Goal: Task Accomplishment & Management: Use online tool/utility

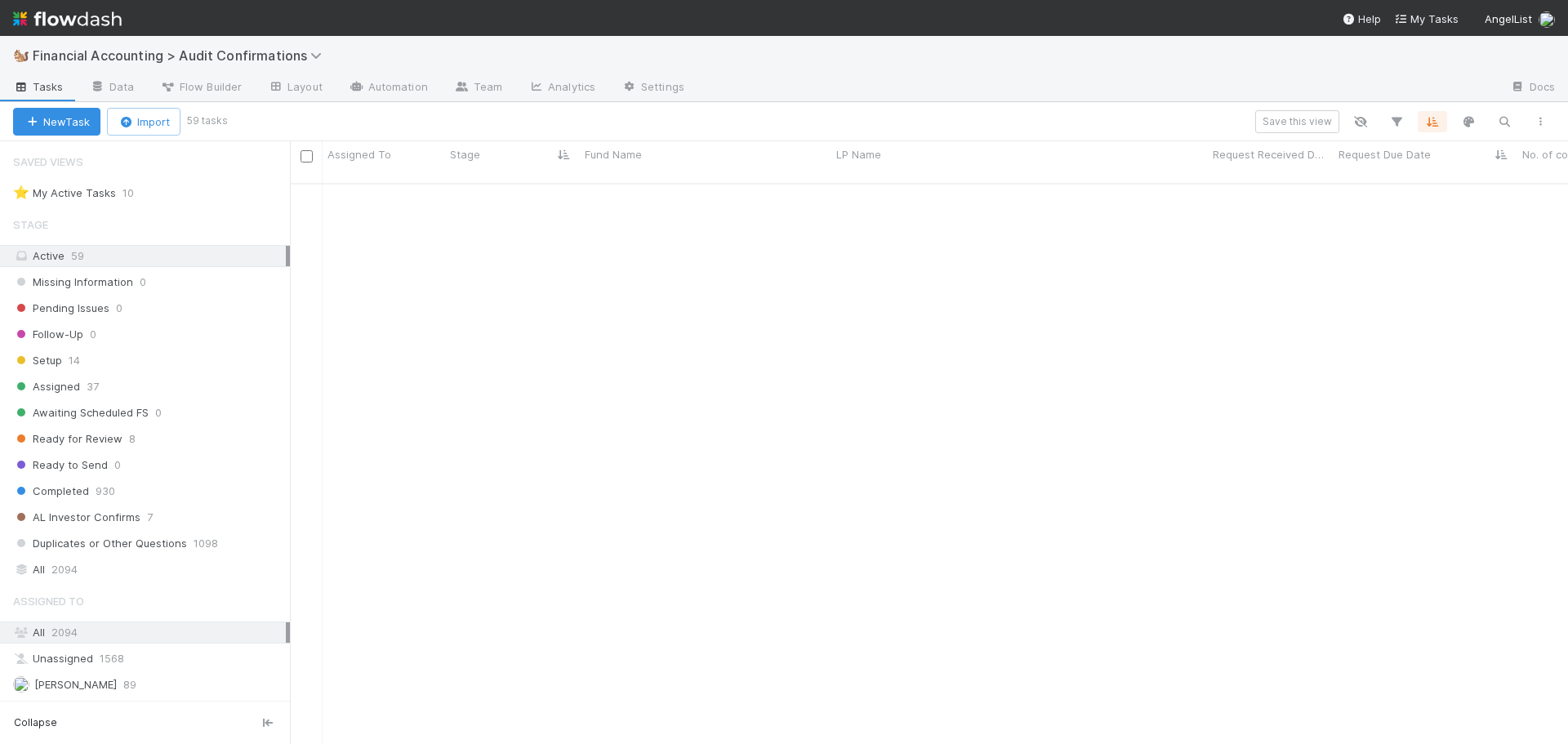
scroll to position [561, 1266]
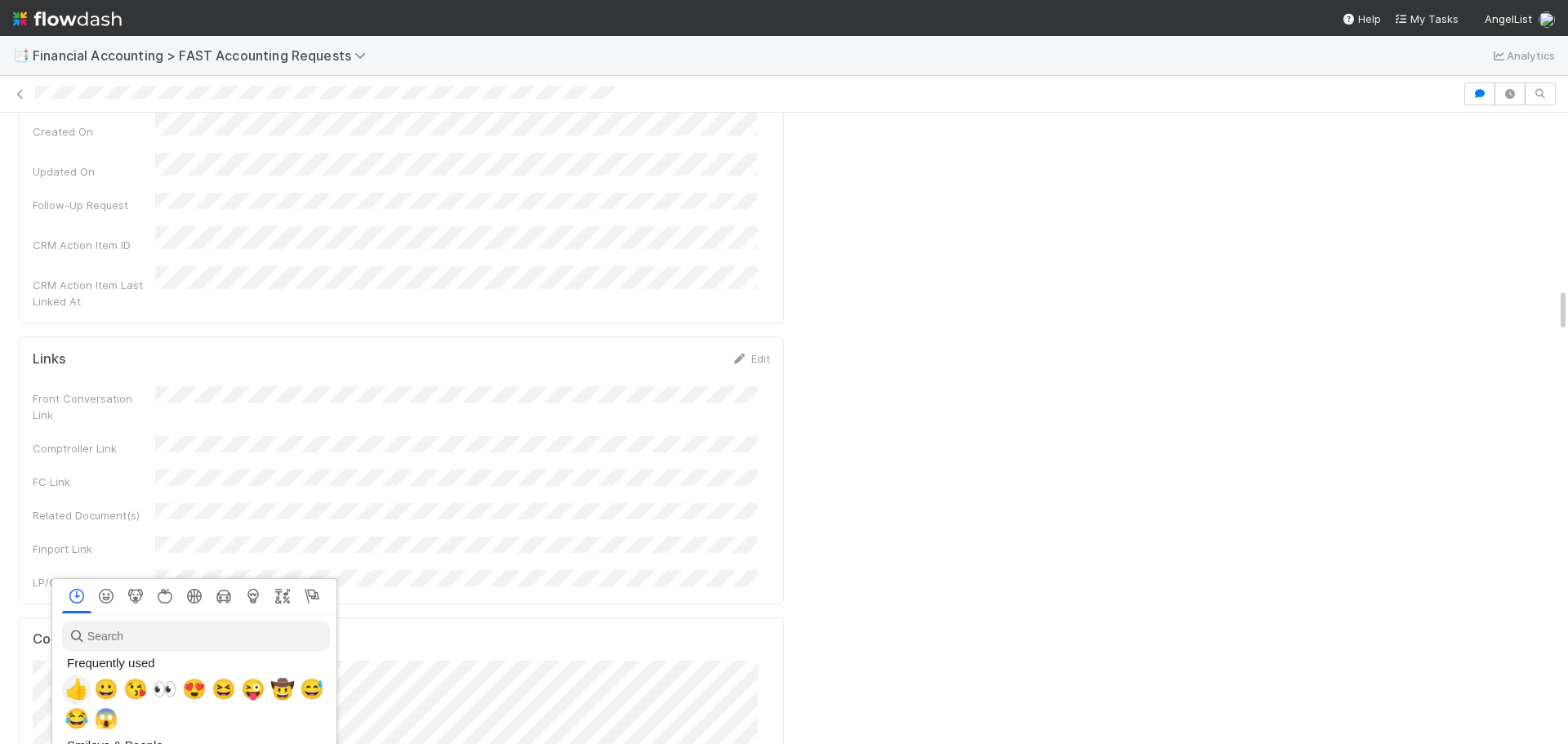
scroll to position [0, 6]
click at [159, 686] on span "👀" at bounding box center [161, 689] width 25 height 23
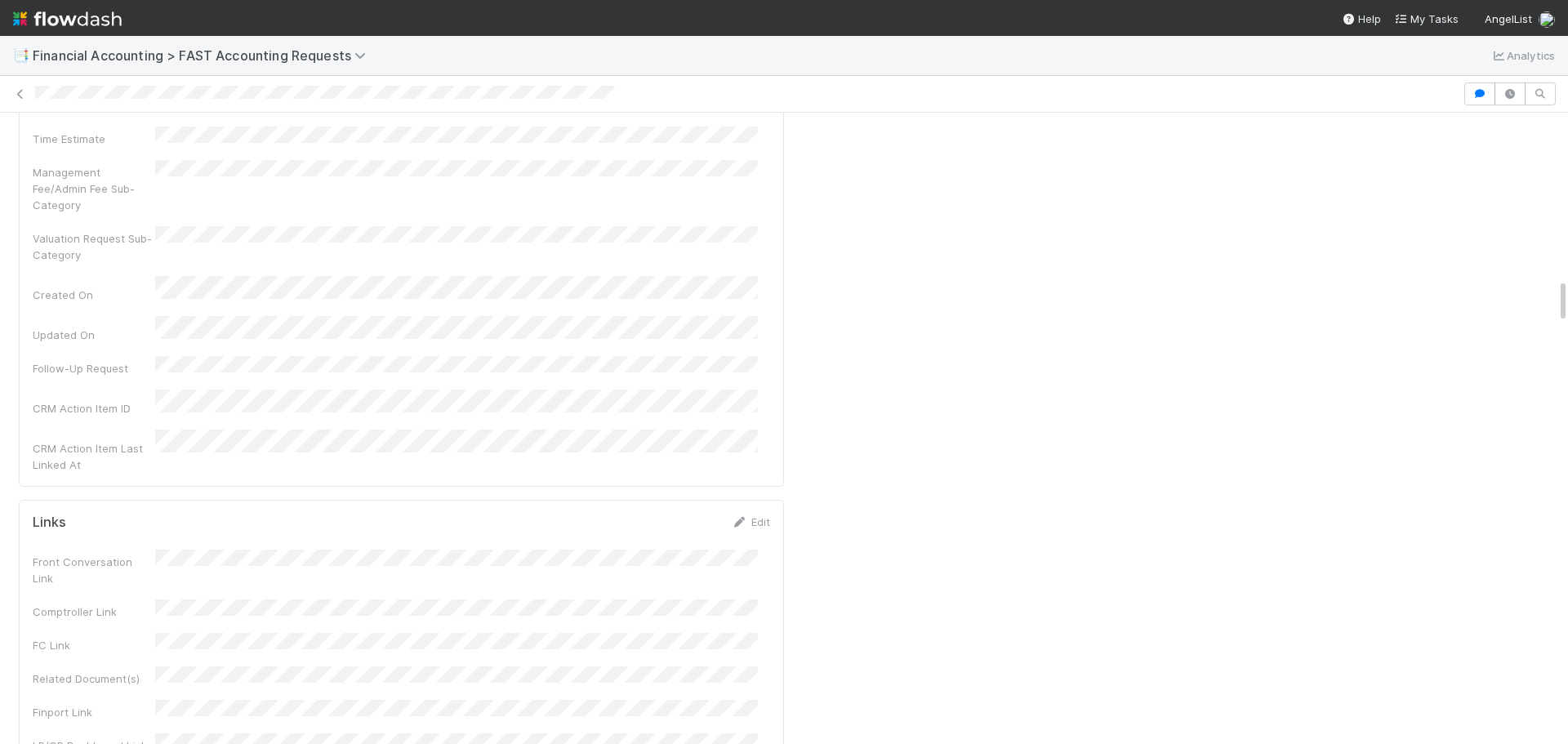
scroll to position [2450, 0]
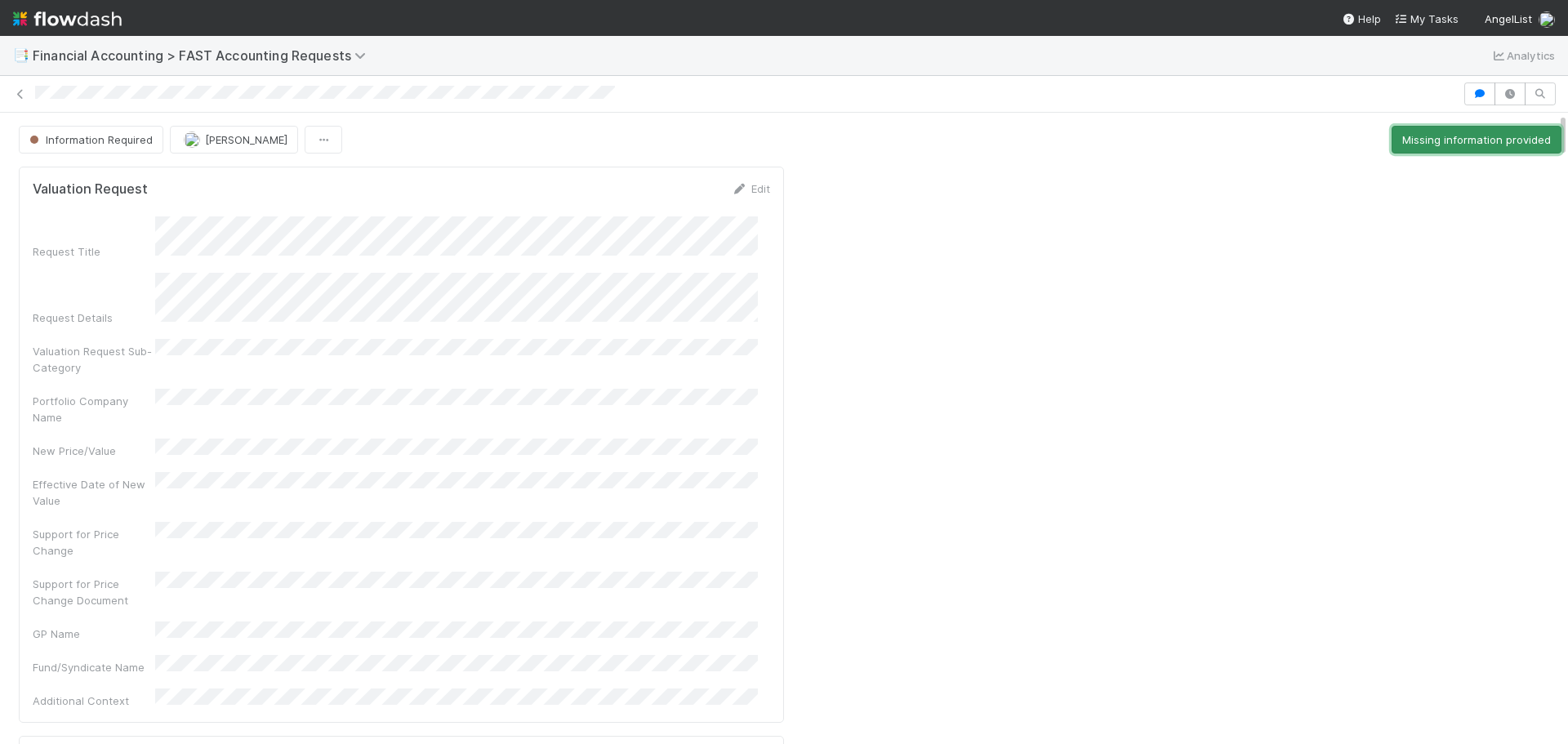
click at [1428, 131] on button "Missing information provided" at bounding box center [1476, 140] width 170 height 27
click at [1428, 131] on div "Information Required Don Walker Missing information provided" at bounding box center [790, 140] width 1542 height 27
click at [1515, 138] on button "Start" at bounding box center [1538, 140] width 46 height 27
click at [1301, 138] on button "Complete" at bounding box center [1319, 140] width 71 height 27
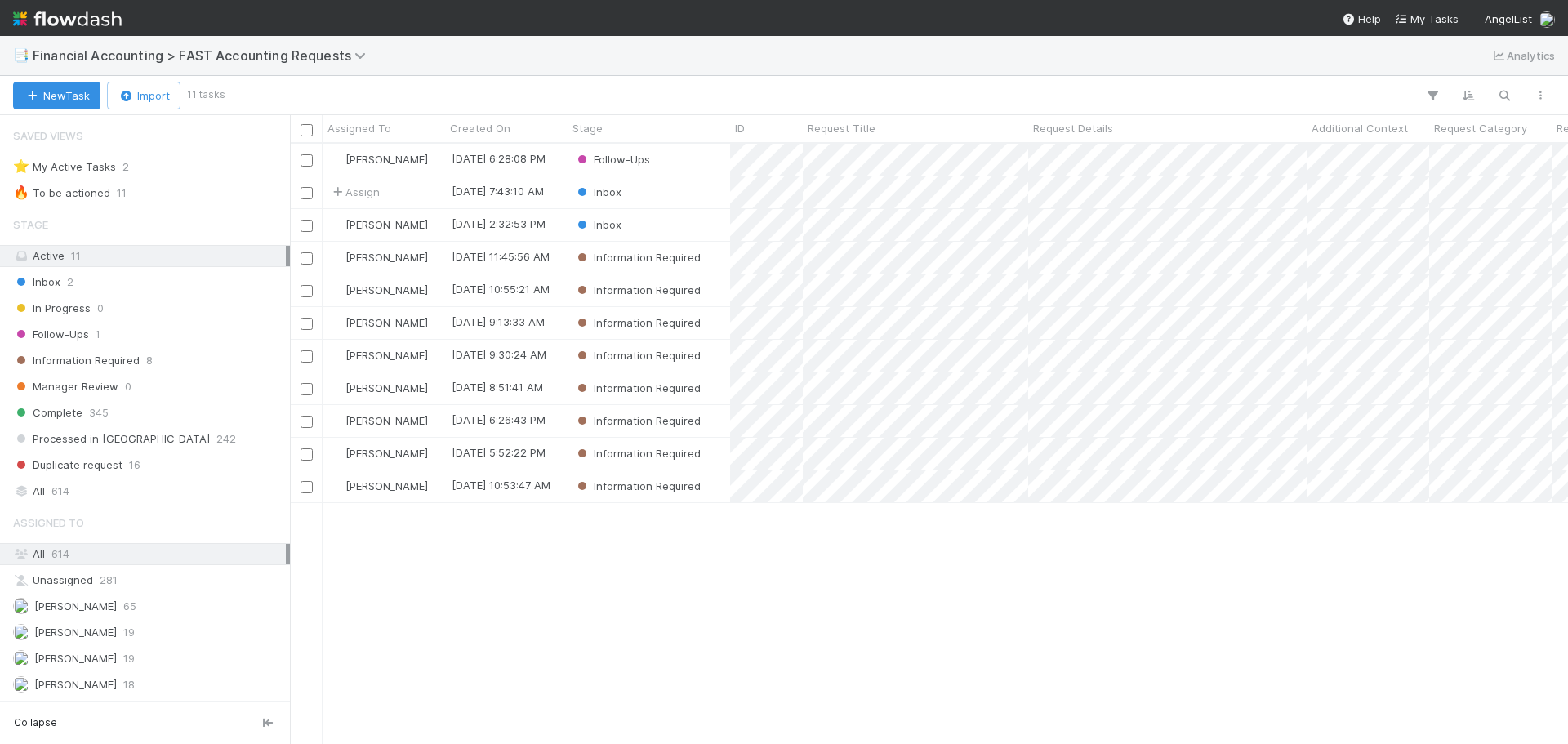
scroll to position [588, 1266]
click at [1524, 19] on span "AngelList" at bounding box center [1508, 18] width 47 height 13
click at [1161, 60] on div "👋 Hey Don Create workspace User Settings Logout" at bounding box center [784, 372] width 1568 height 744
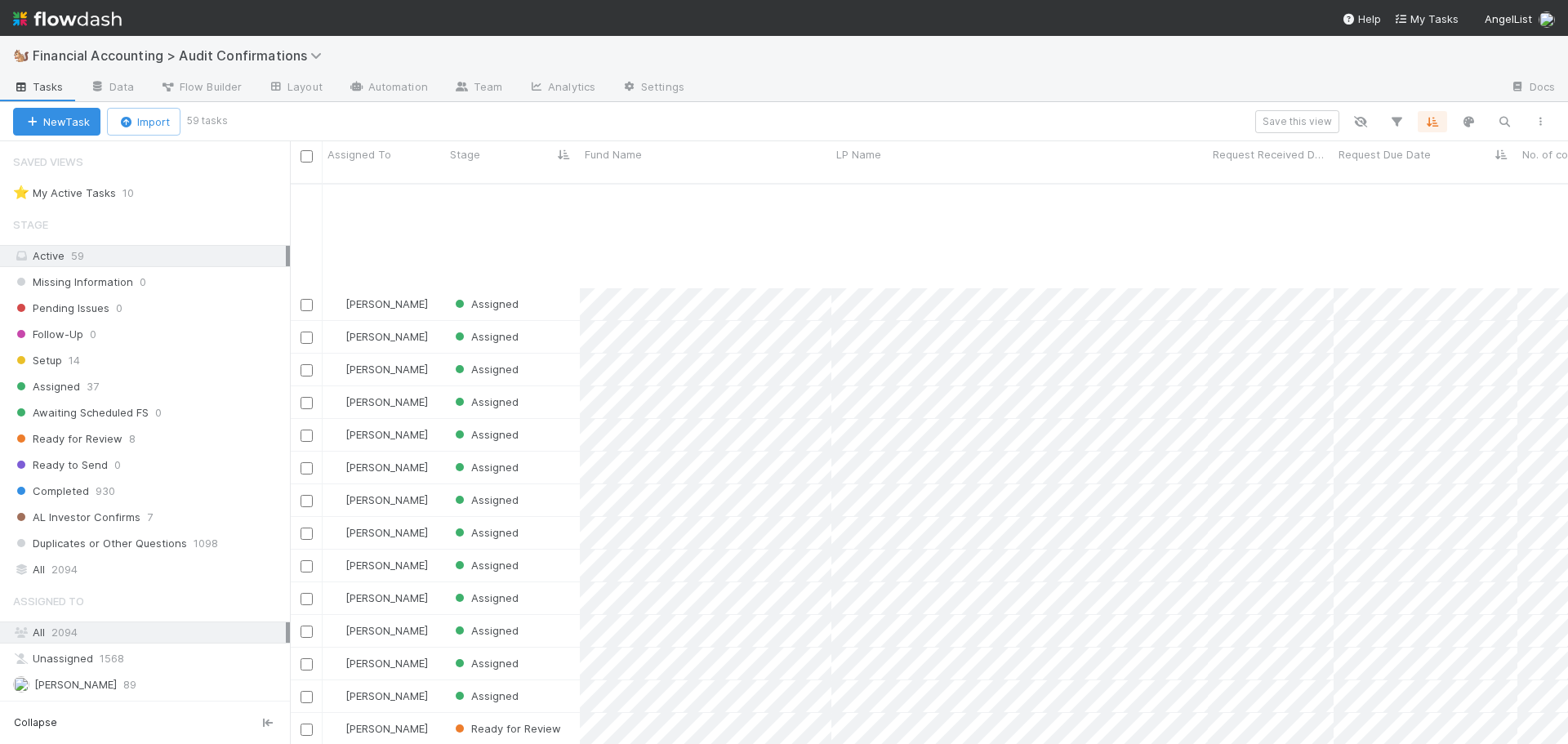
scroll to position [1366, 0]
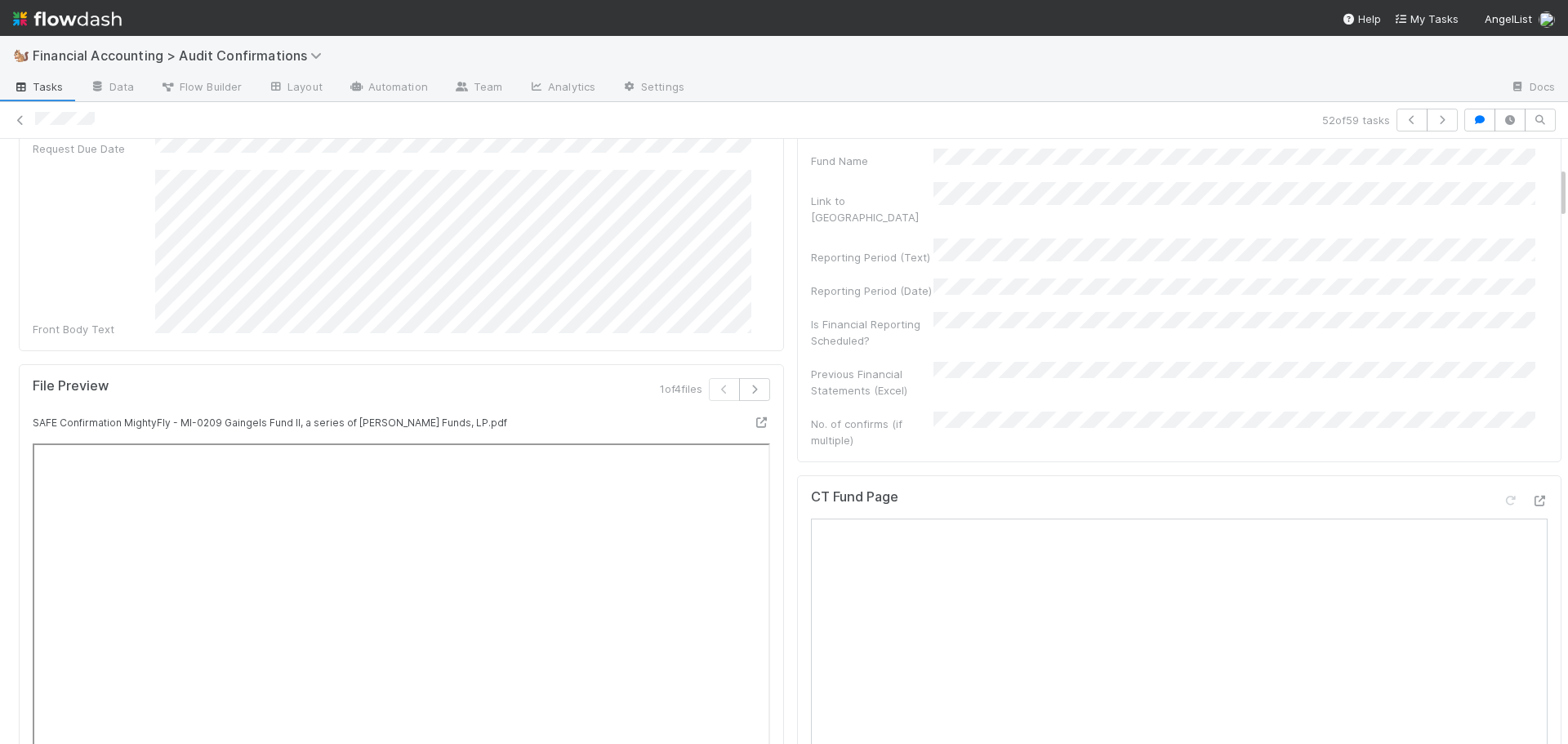
scroll to position [327, 0]
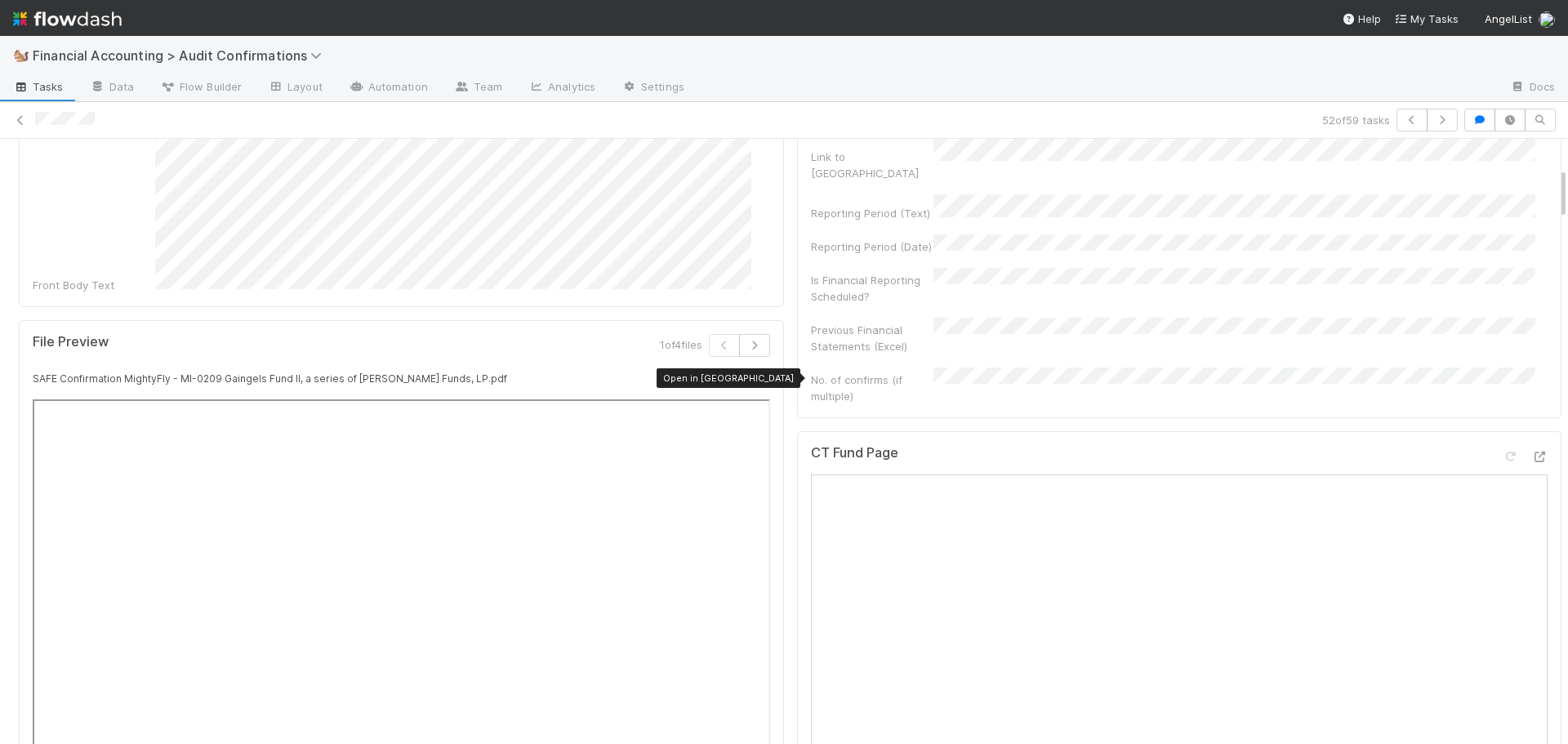
click at [754, 373] on icon at bounding box center [761, 378] width 16 height 10
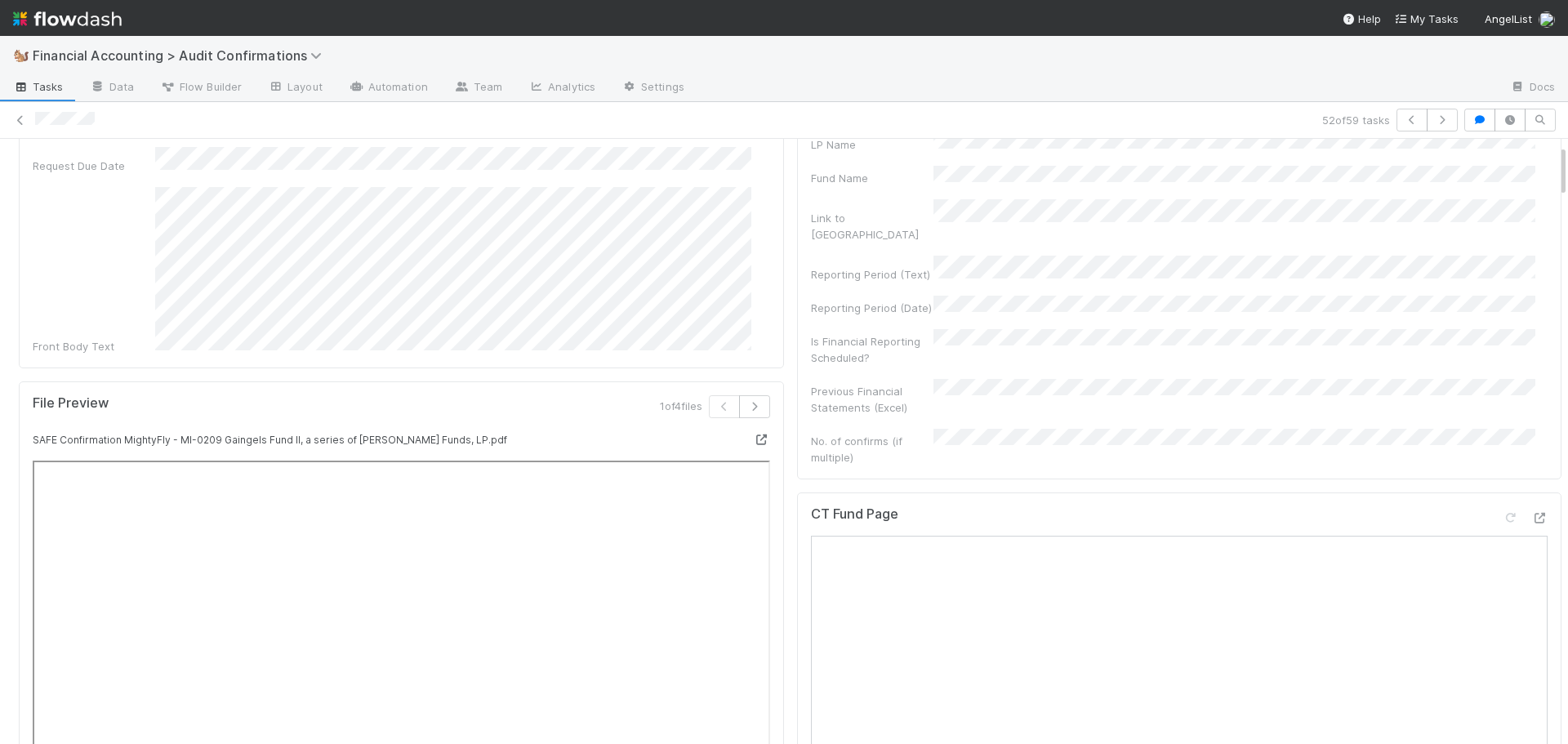
scroll to position [0, 0]
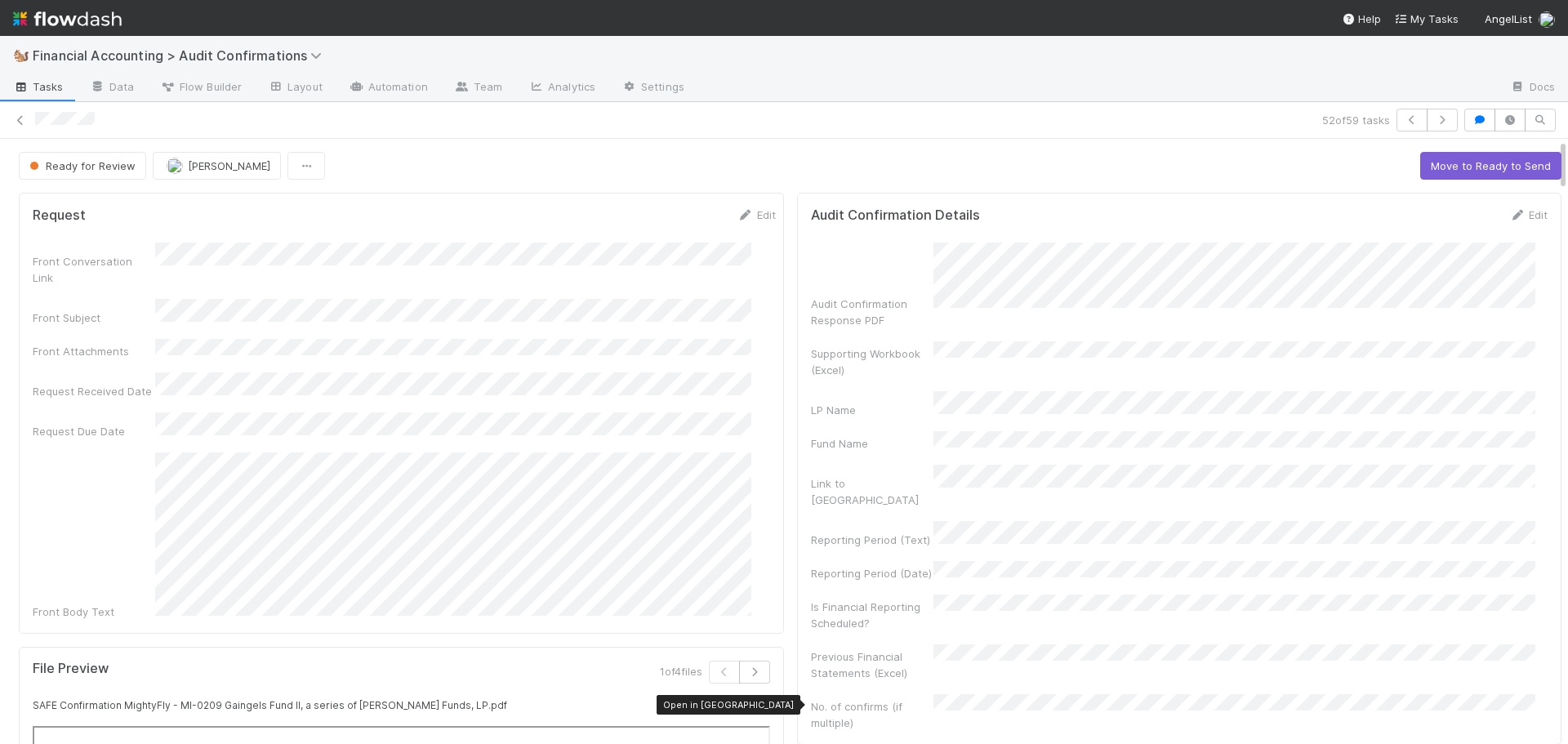
click at [754, 699] on icon at bounding box center [761, 705] width 16 height 10
click at [1438, 164] on button "Move to Ready to Send" at bounding box center [1491, 165] width 141 height 27
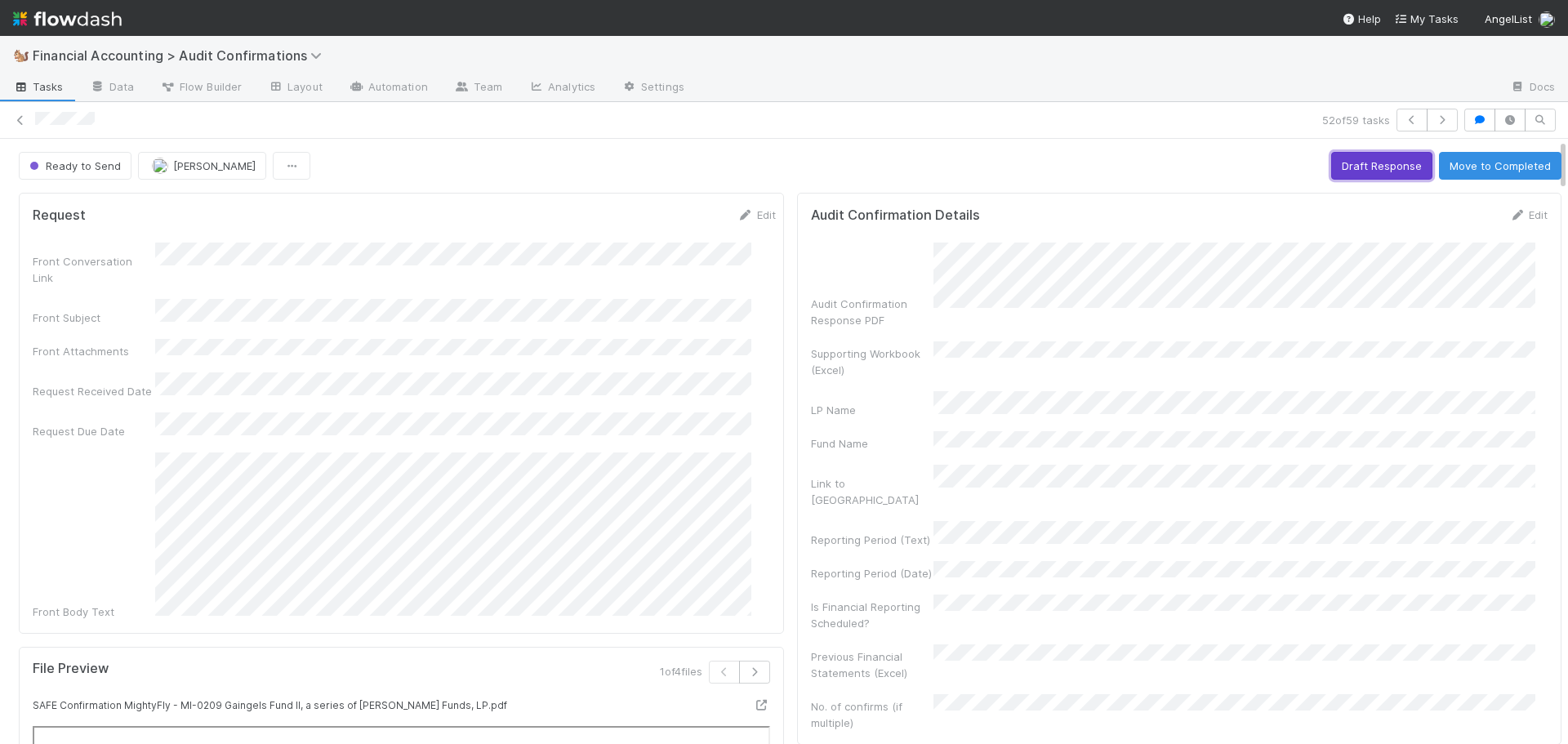
click at [1337, 162] on button "Draft Response" at bounding box center [1382, 165] width 101 height 27
click at [1463, 166] on button "Move to Completed" at bounding box center [1499, 165] width 123 height 27
click at [149, 173] on button "[PERSON_NAME]" at bounding box center [202, 165] width 129 height 27
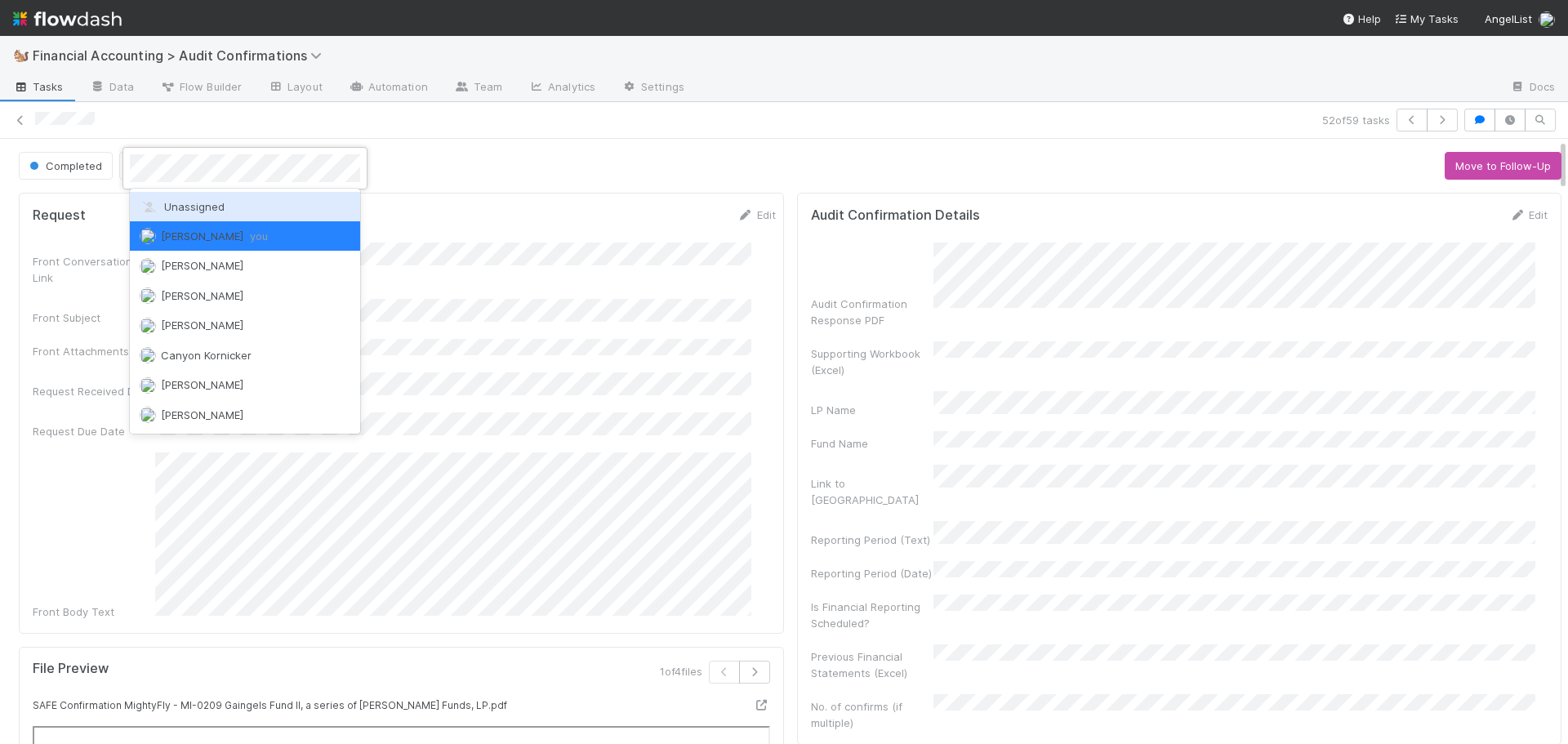
click at [175, 216] on div "Unassigned" at bounding box center [244, 207] width 231 height 29
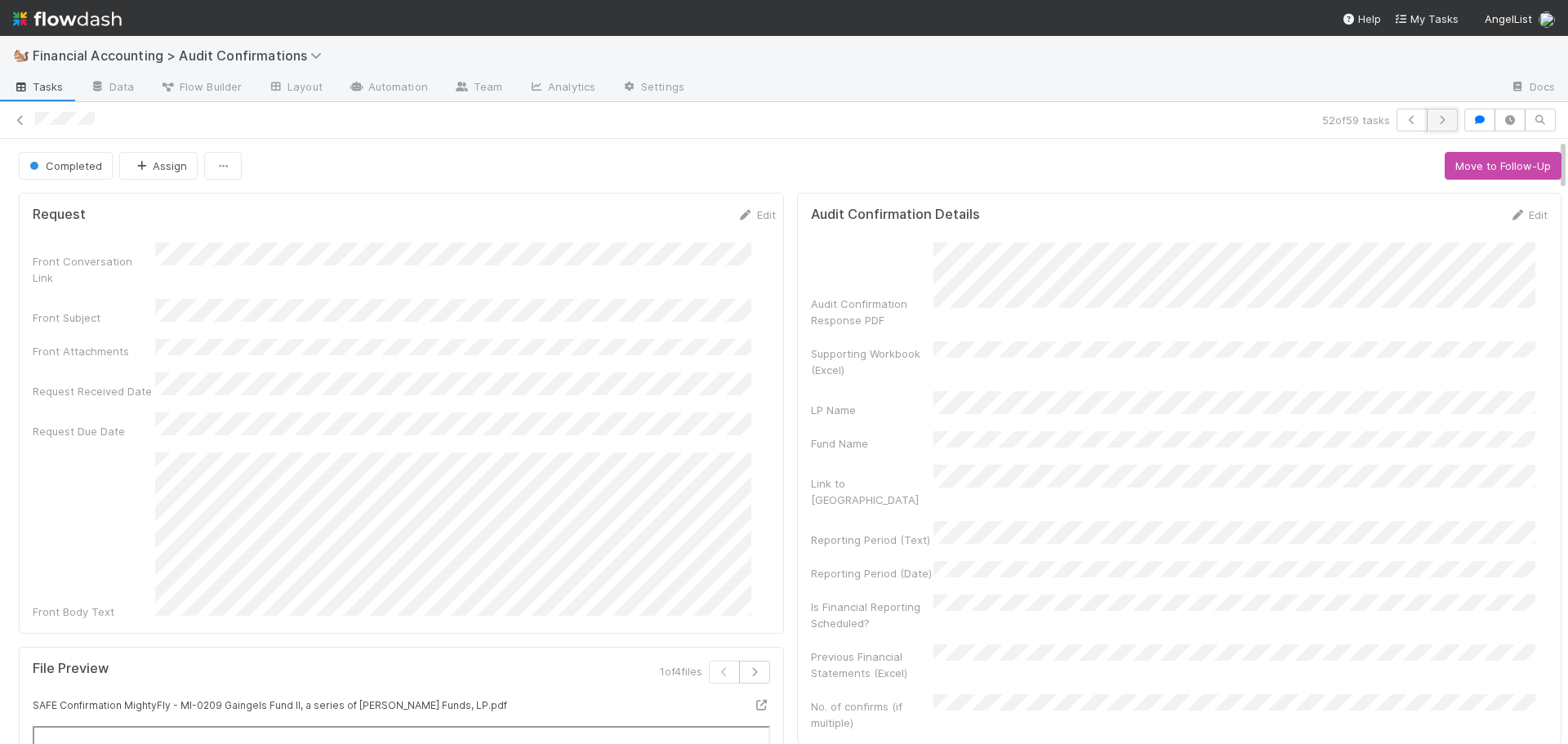
click at [1434, 119] on icon "button" at bounding box center [1442, 119] width 16 height 9
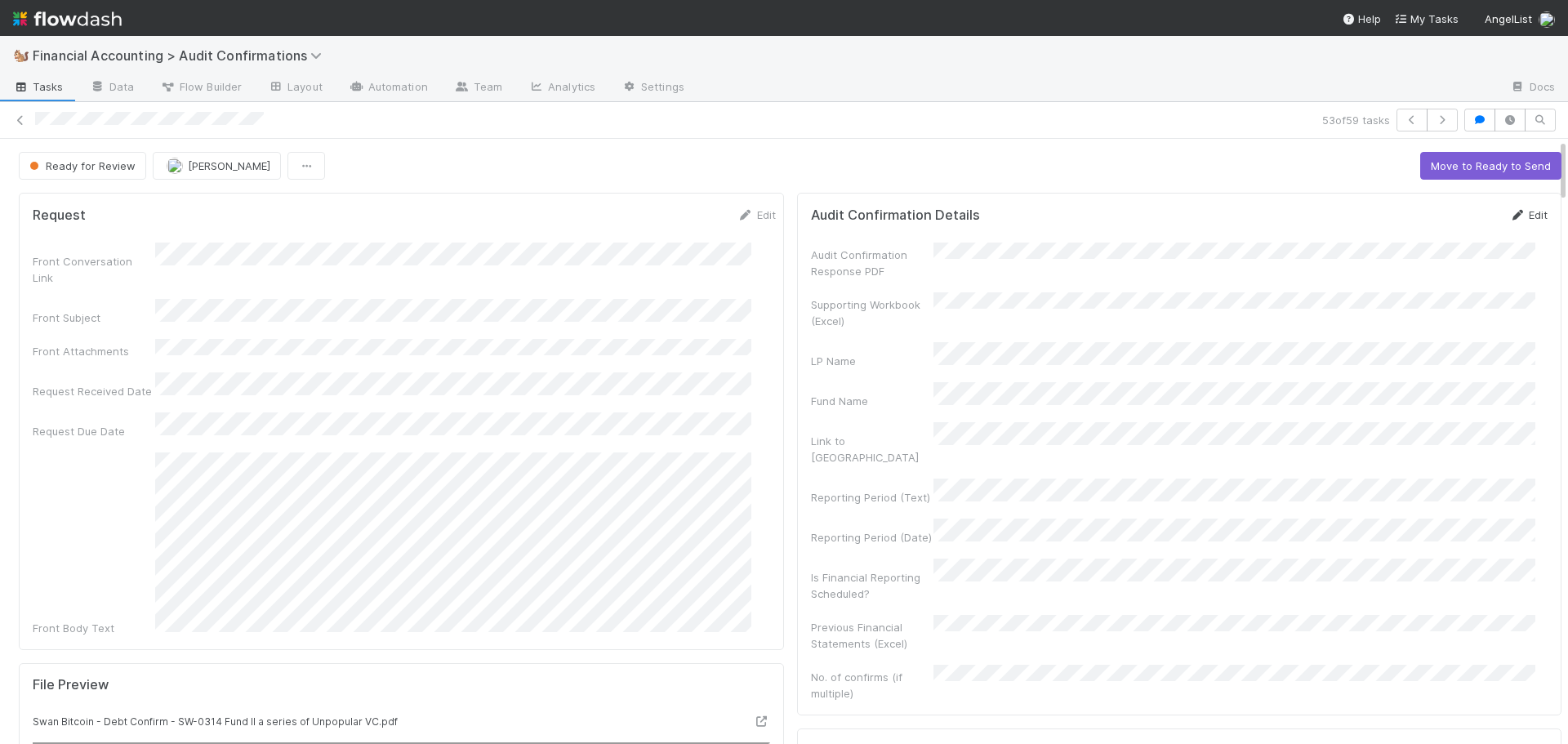
click at [1511, 217] on link "Edit" at bounding box center [1528, 214] width 39 height 13
click at [1438, 225] on button "Save" at bounding box center [1461, 220] width 46 height 27
click at [1460, 164] on button "Move to Ready to Send" at bounding box center [1491, 165] width 141 height 27
click at [1335, 155] on button "Draft Response" at bounding box center [1382, 165] width 101 height 27
click at [1480, 176] on button "Move to Completed" at bounding box center [1499, 165] width 123 height 27
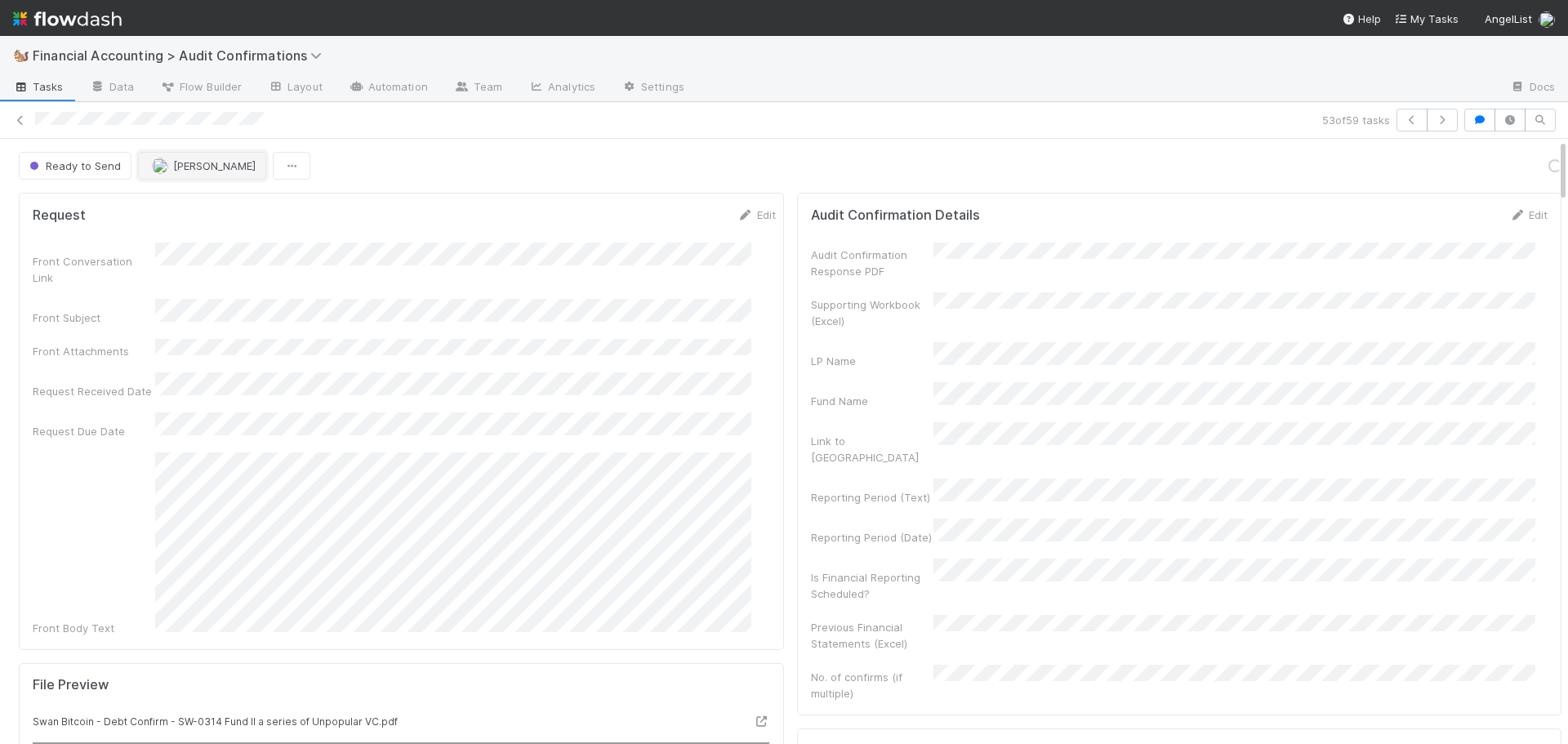
click at [162, 171] on img "button" at bounding box center [159, 165] width 16 height 16
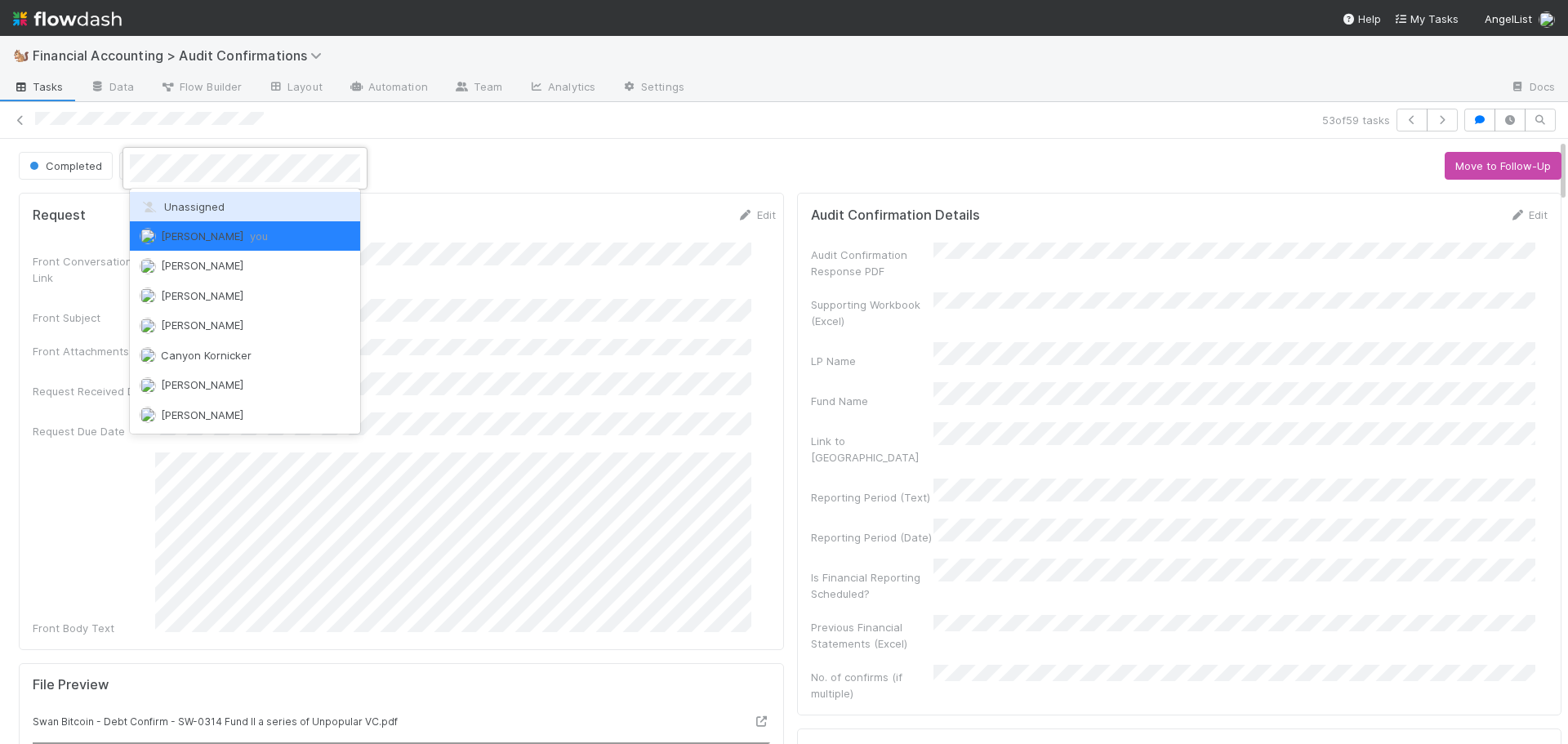
click at [162, 210] on span "Unassigned" at bounding box center [182, 206] width 85 height 13
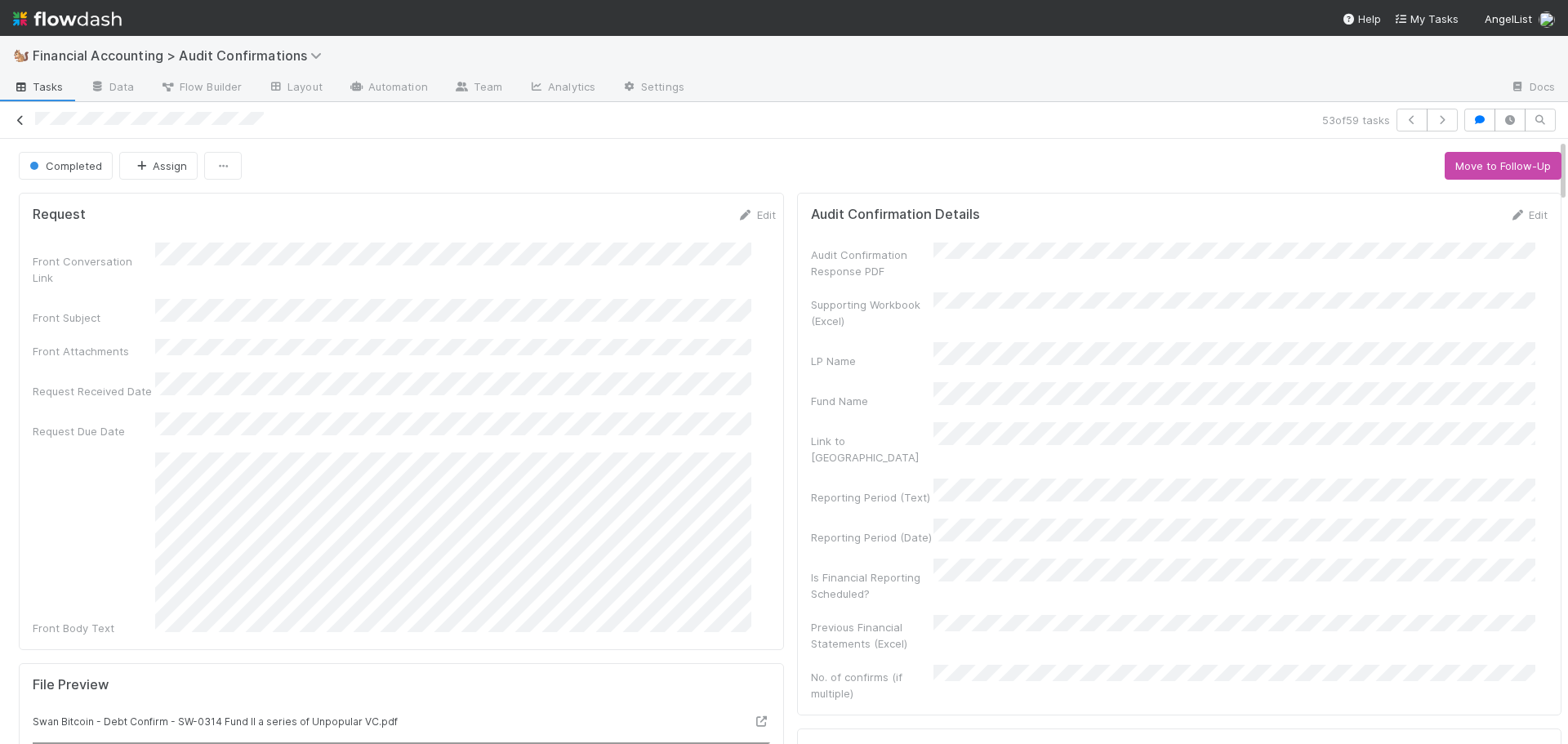
click at [24, 124] on icon at bounding box center [20, 120] width 16 height 10
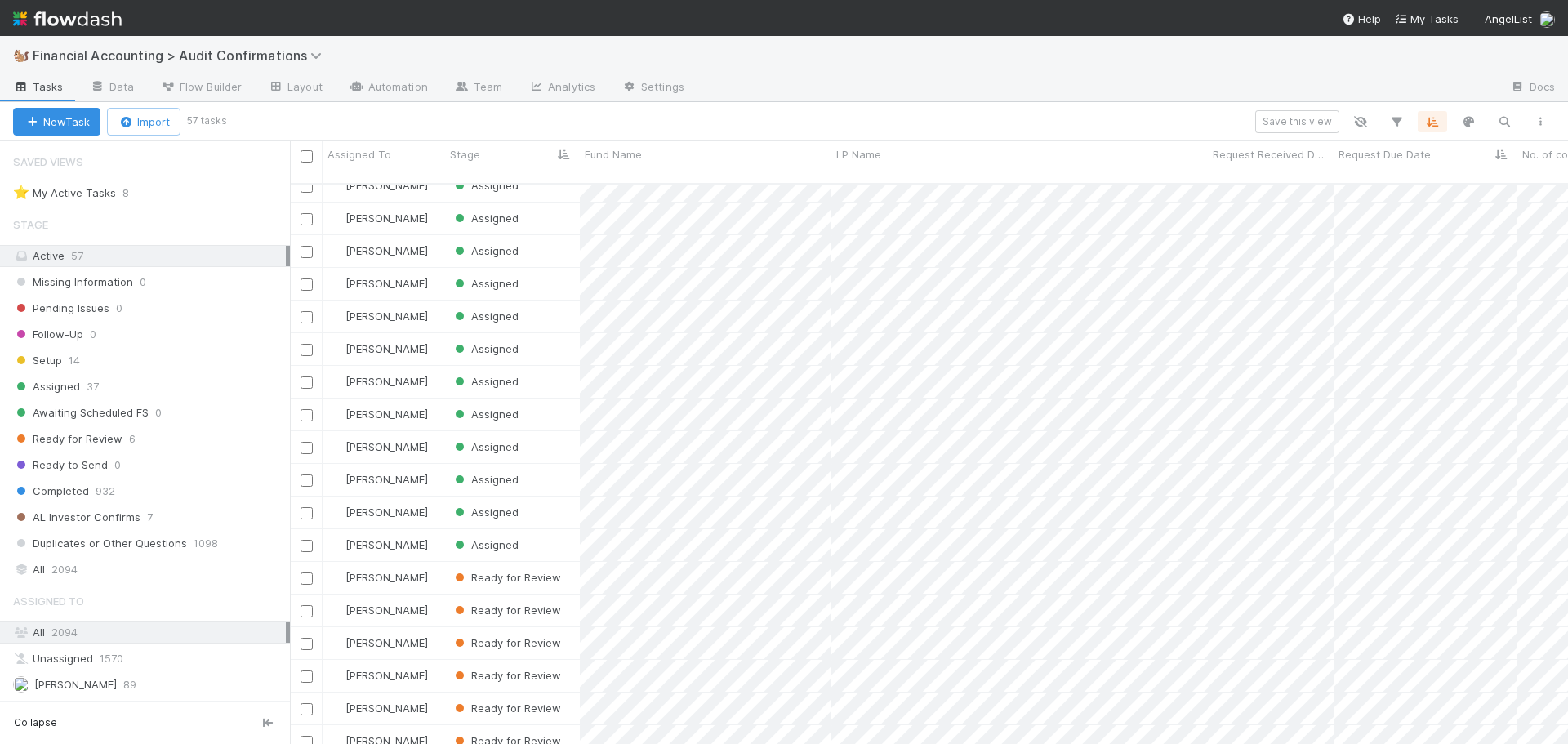
scroll to position [1300, 0]
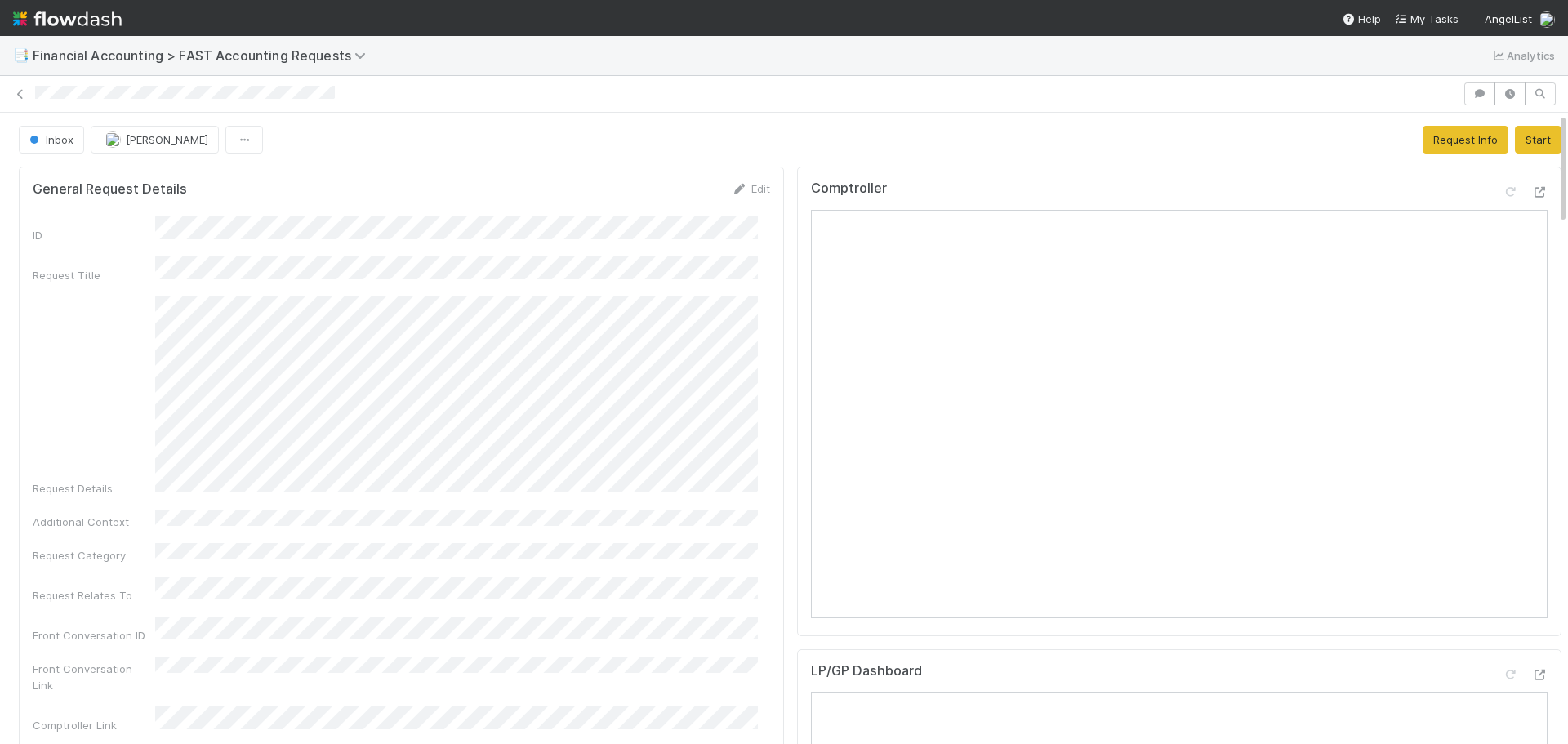
click at [744, 139] on div "Inbox [PERSON_NAME] Request Info Start" at bounding box center [790, 140] width 1542 height 27
click at [1525, 136] on button "Start" at bounding box center [1538, 140] width 46 height 27
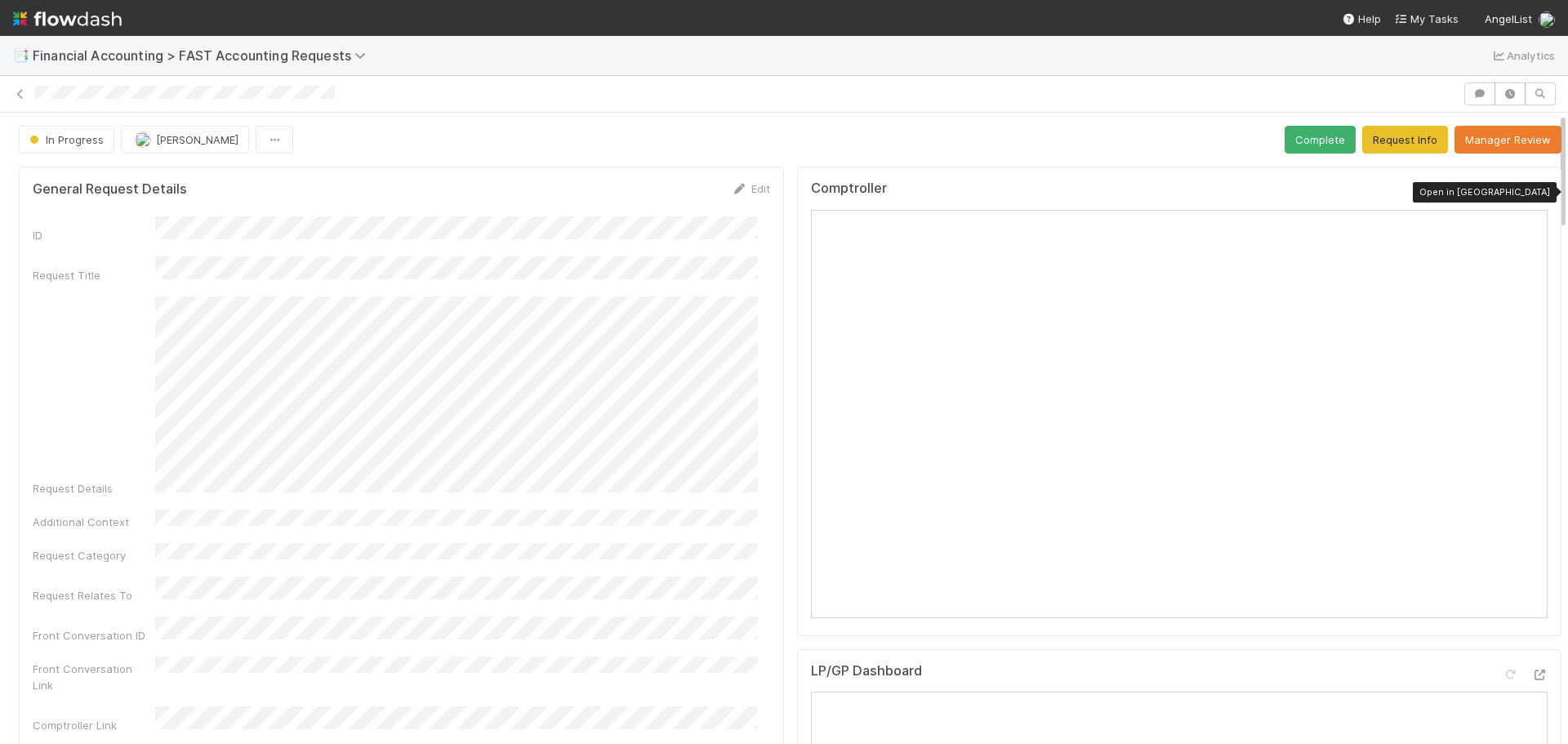
click at [1531, 193] on icon at bounding box center [1539, 192] width 16 height 10
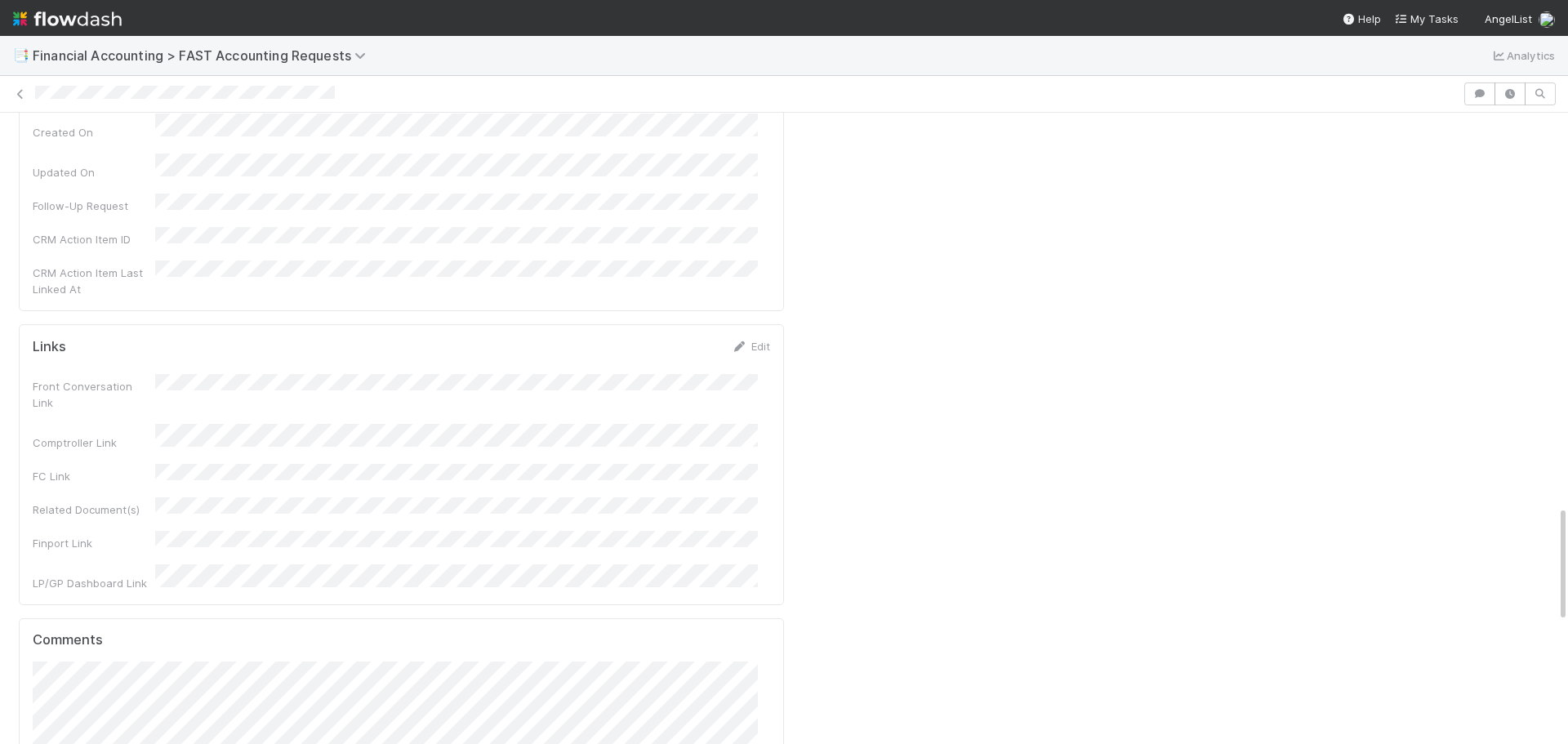
scroll to position [2205, 0]
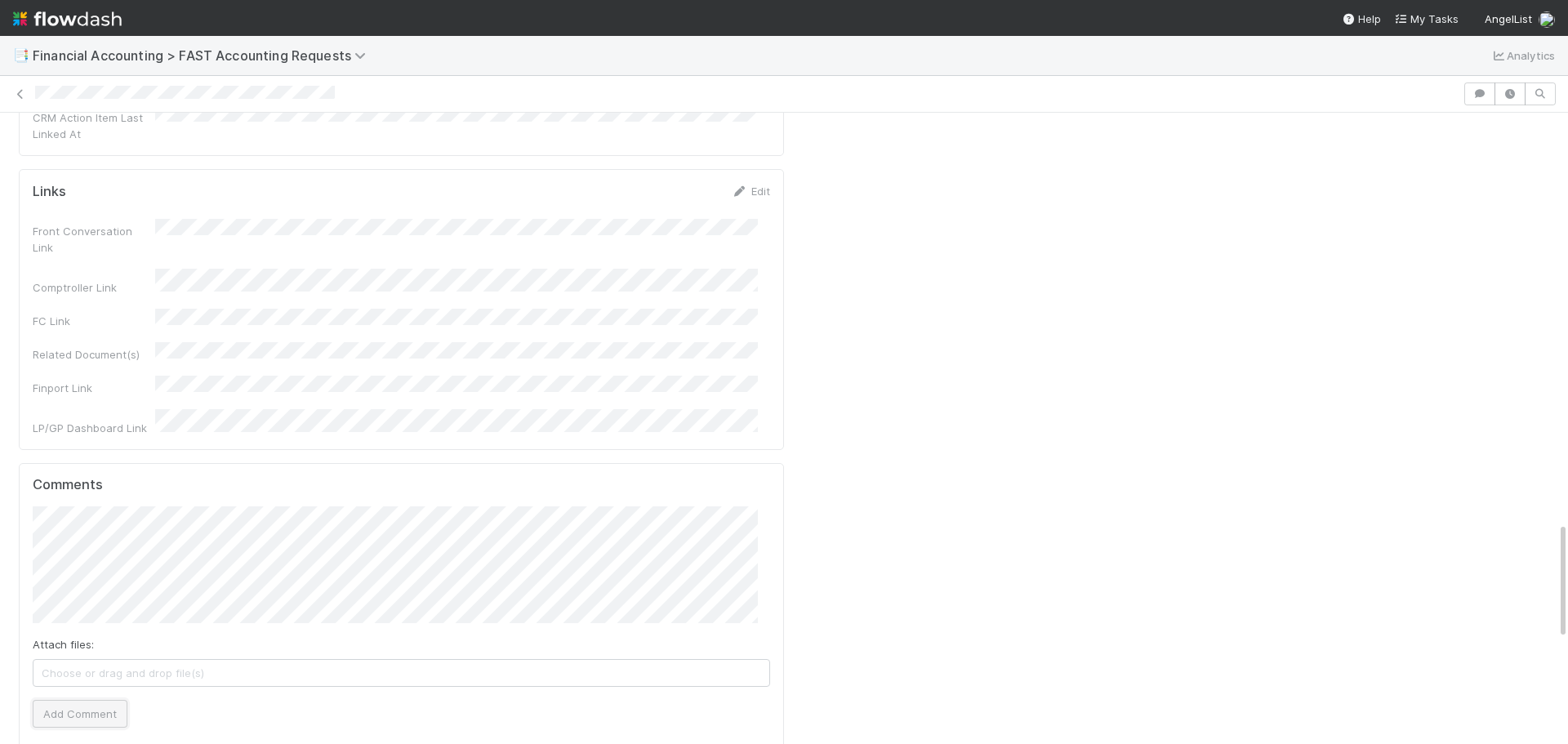
click at [116, 699] on button "Add Comment" at bounding box center [80, 713] width 94 height 27
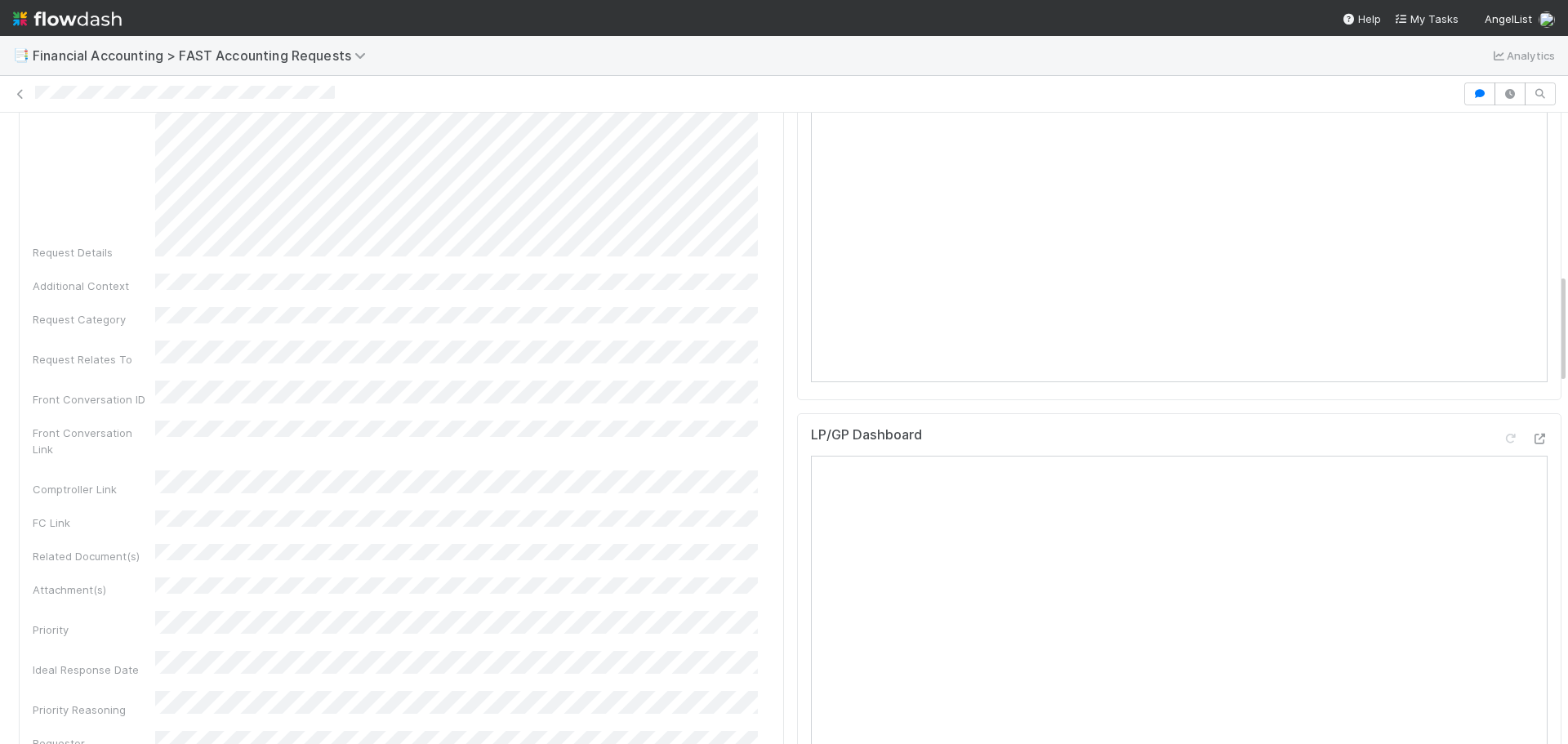
scroll to position [0, 0]
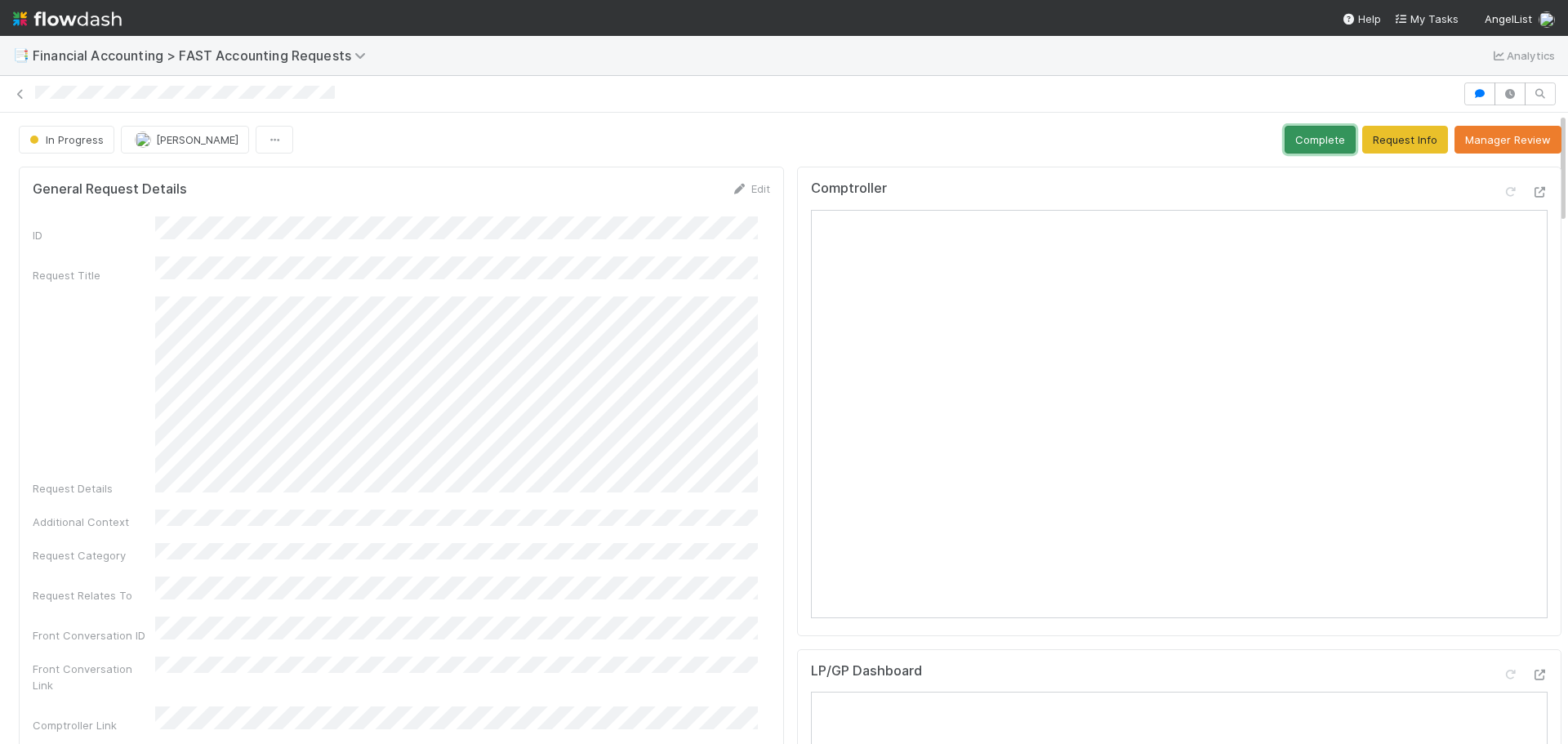
click at [1301, 136] on button "Complete" at bounding box center [1319, 140] width 71 height 27
